Goal: Information Seeking & Learning: Learn about a topic

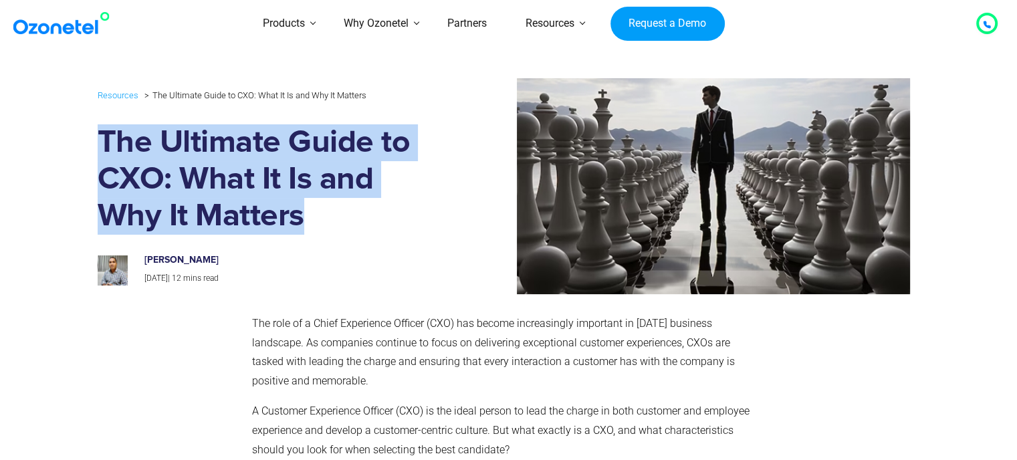
click at [369, 216] on h1 "The Ultimate Guide to CXO: What It Is and Why It Matters" at bounding box center [269, 179] width 343 height 110
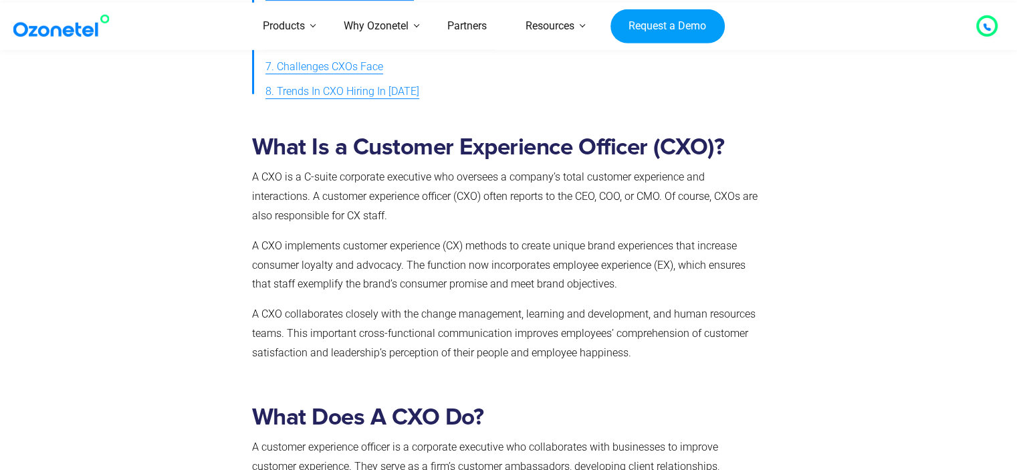
scroll to position [669, 0]
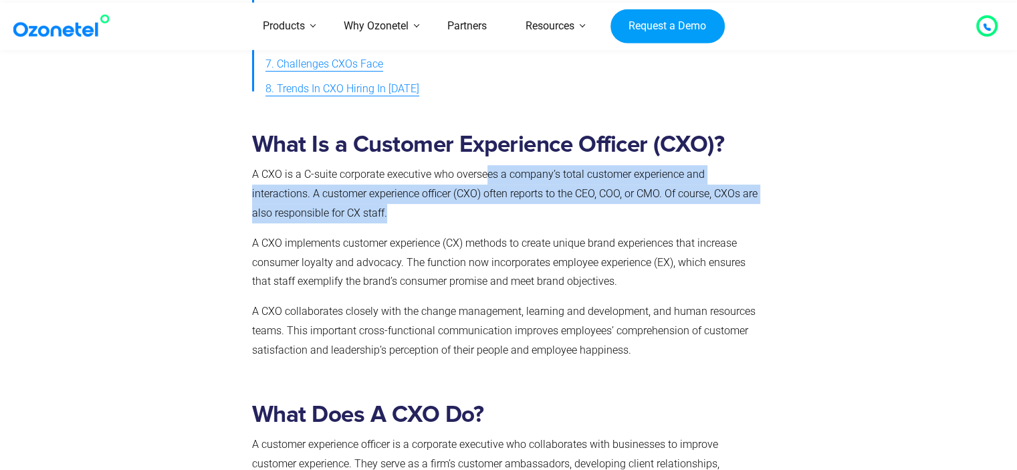
drag, startPoint x: 493, startPoint y: 177, endPoint x: 479, endPoint y: 214, distance: 40.0
click at [479, 214] on p "A CXO is a C-suite corporate executive who oversees a company’s total customer …" at bounding box center [505, 193] width 507 height 57
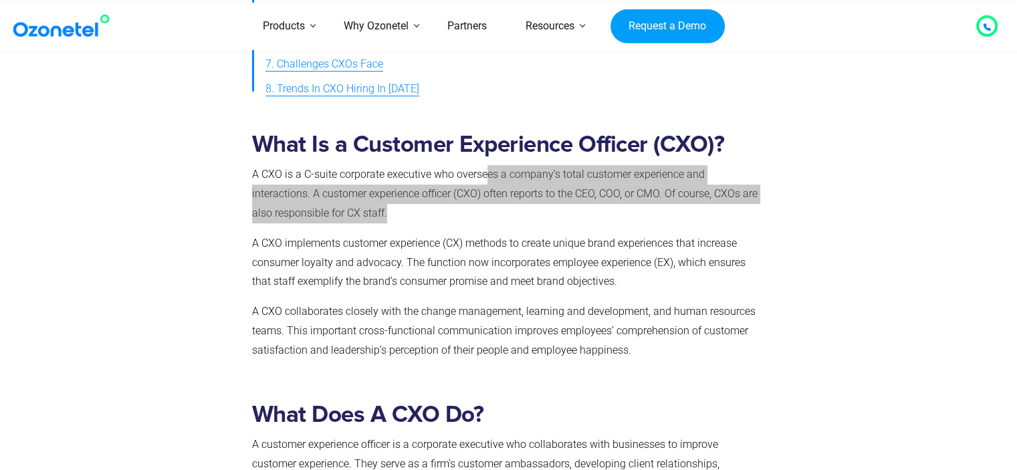
scroll to position [2289, 0]
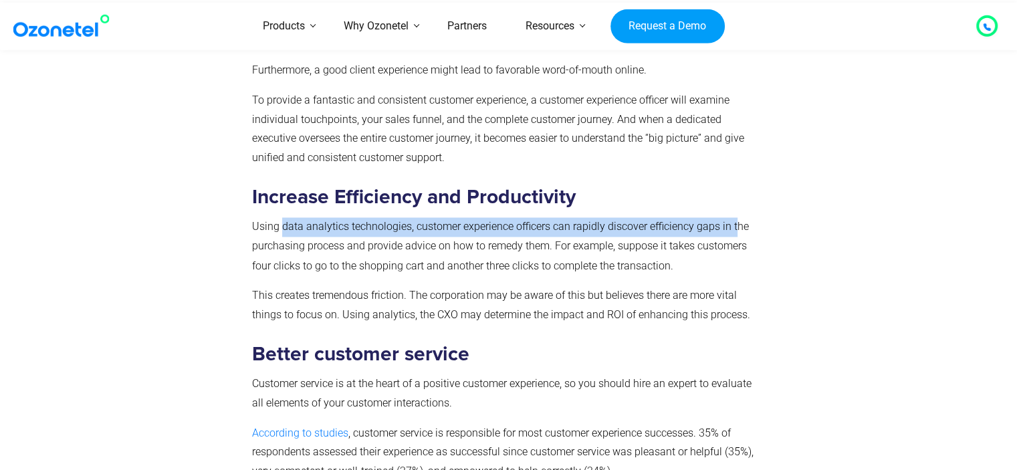
drag, startPoint x: 285, startPoint y: 235, endPoint x: 732, endPoint y: 235, distance: 446.6
click at [732, 235] on p "Using data analytics technologies, customer experience officers can rapidly dis…" at bounding box center [505, 245] width 507 height 57
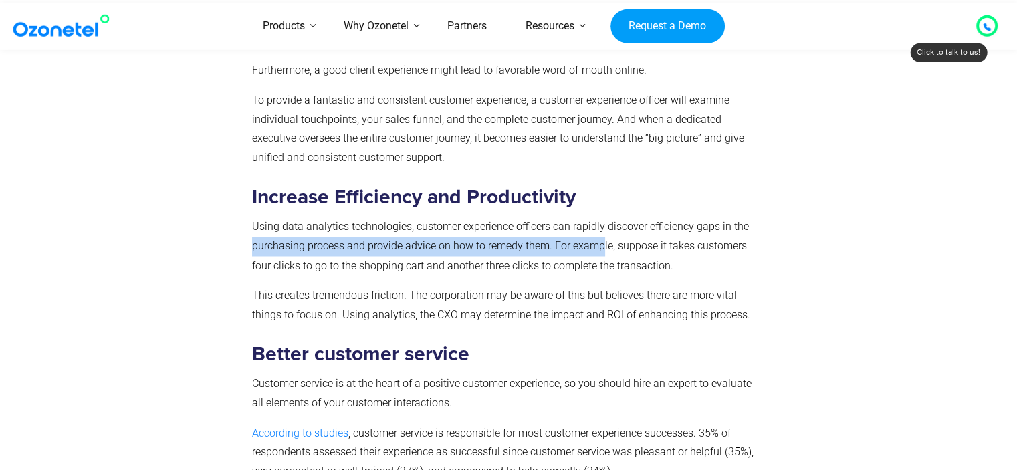
drag, startPoint x: 251, startPoint y: 249, endPoint x: 602, endPoint y: 248, distance: 351.0
click at [602, 248] on div "Why Should You Hire A CXO? Providing a consistent client experience is critical…" at bounding box center [505, 256] width 521 height 1205
click at [602, 248] on p "Using data analytics technologies, customer experience officers can rapidly dis…" at bounding box center [505, 245] width 507 height 57
drag, startPoint x: 487, startPoint y: 250, endPoint x: 634, endPoint y: 250, distance: 146.4
click at [634, 250] on p "Using data analytics technologies, customer experience officers can rapidly dis…" at bounding box center [505, 245] width 507 height 57
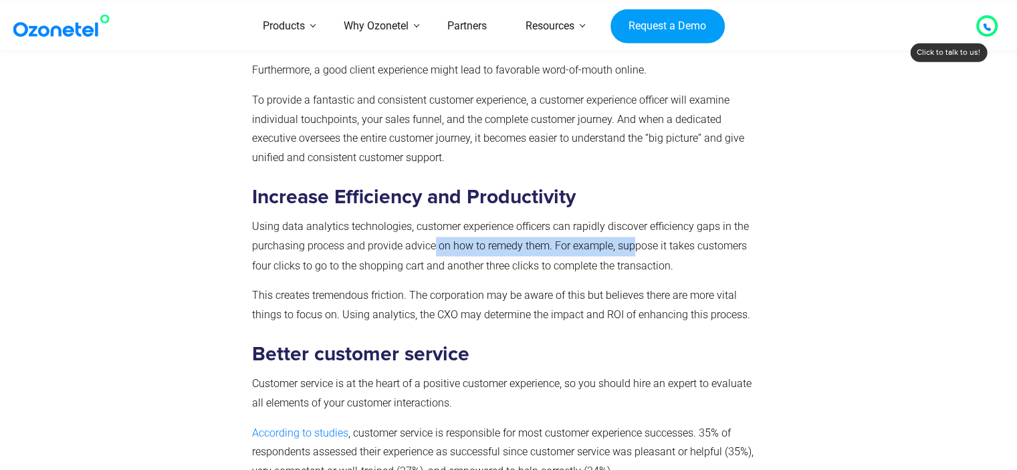
click at [634, 250] on p "Using data analytics technologies, customer experience officers can rapidly dis…" at bounding box center [505, 245] width 507 height 57
drag, startPoint x: 330, startPoint y: 251, endPoint x: 721, endPoint y: 213, distance: 393.0
click at [693, 247] on p "Using data analytics technologies, customer experience officers can rapidly dis…" at bounding box center [505, 245] width 507 height 57
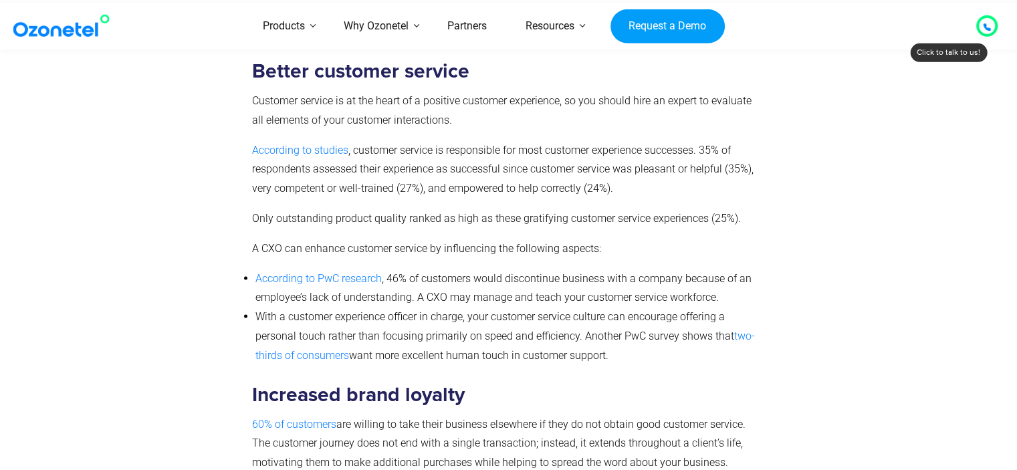
scroll to position [2556, 0]
